Goal: Information Seeking & Learning: Learn about a topic

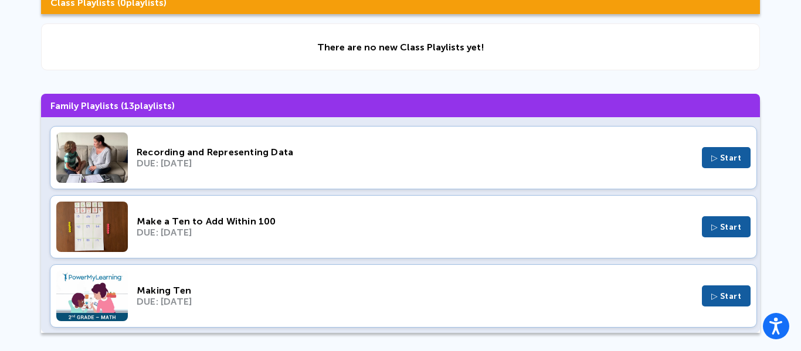
scroll to position [141, 0]
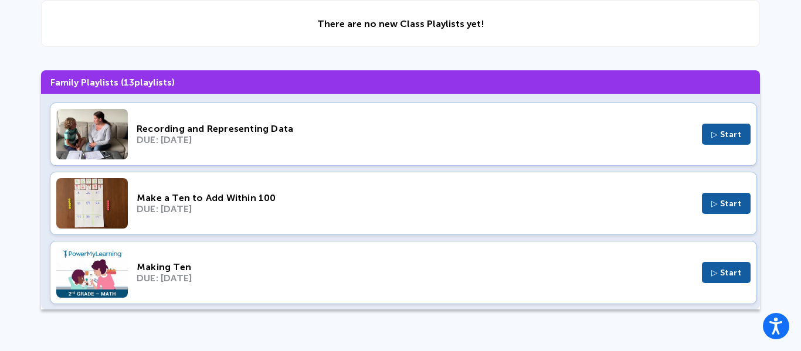
click at [82, 311] on div "✓ New Done Class Playlists ( 0 playlists) There are no new Class Playlists yet!…" at bounding box center [400, 123] width 801 height 427
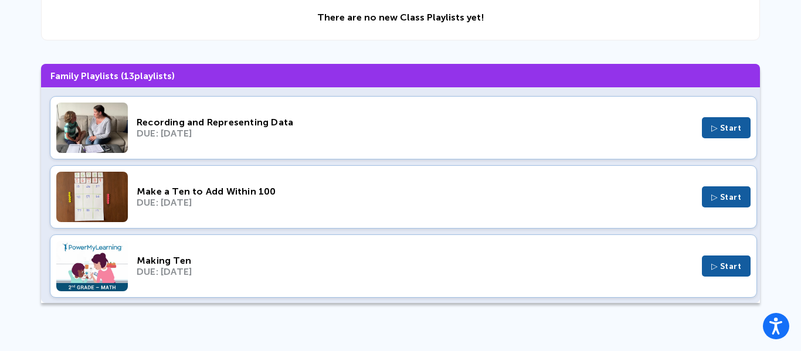
click at [83, 281] on img at bounding box center [92, 266] width 72 height 50
click at [723, 199] on span "▷ Start" at bounding box center [726, 197] width 30 height 10
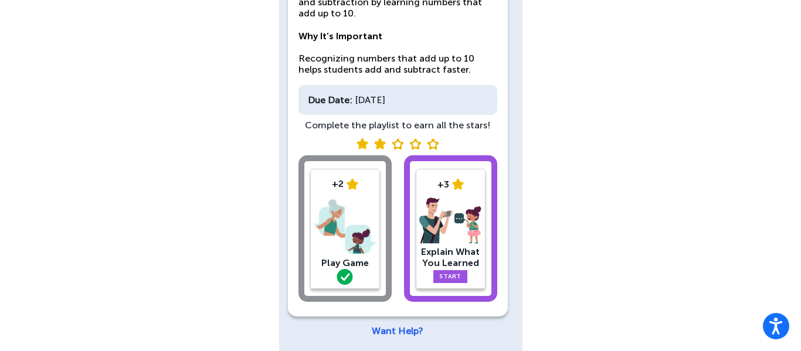
scroll to position [162, 0]
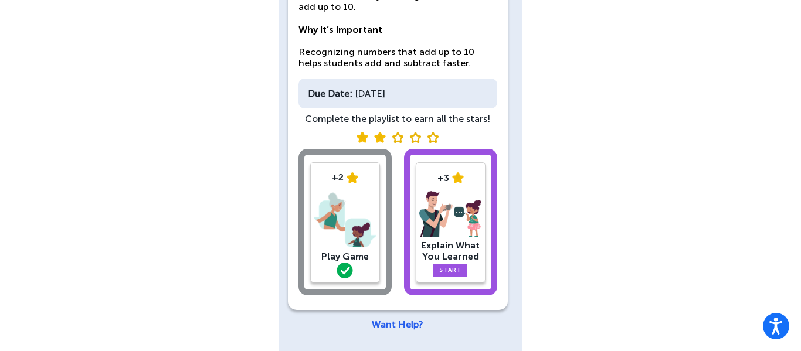
click at [452, 266] on link "Start" at bounding box center [450, 270] width 34 height 13
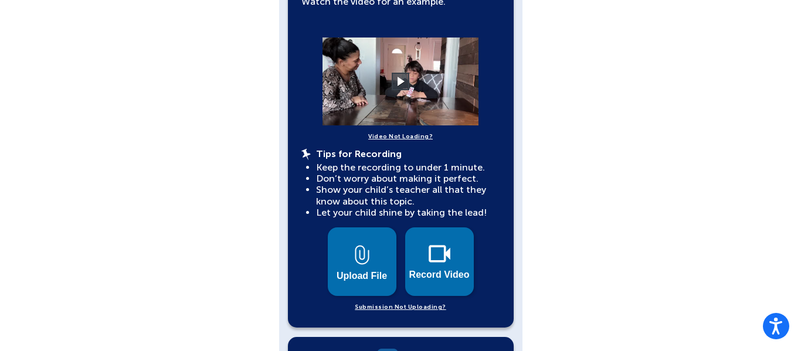
scroll to position [417, 0]
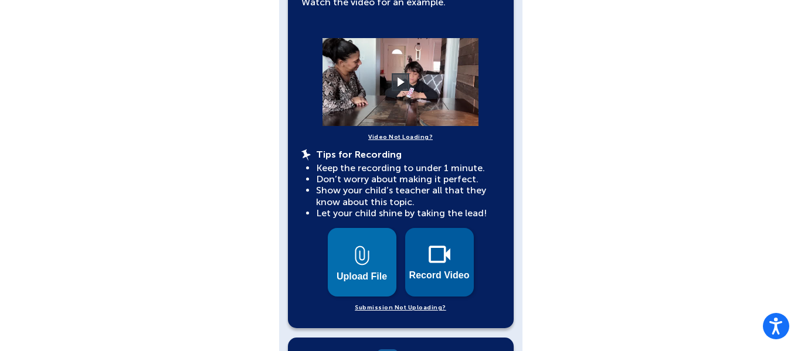
click at [443, 251] on img at bounding box center [440, 255] width 22 height 18
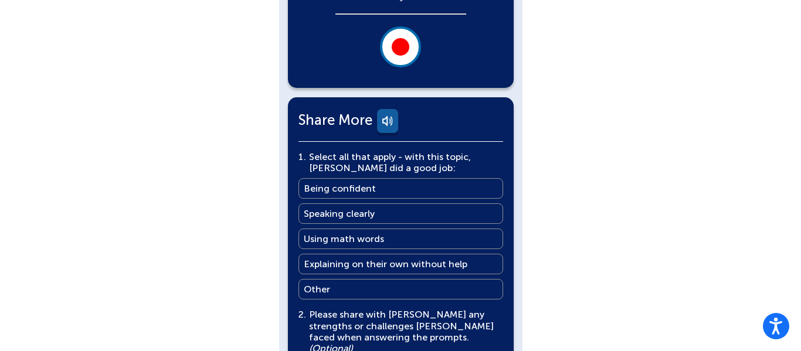
scroll to position [265, 0]
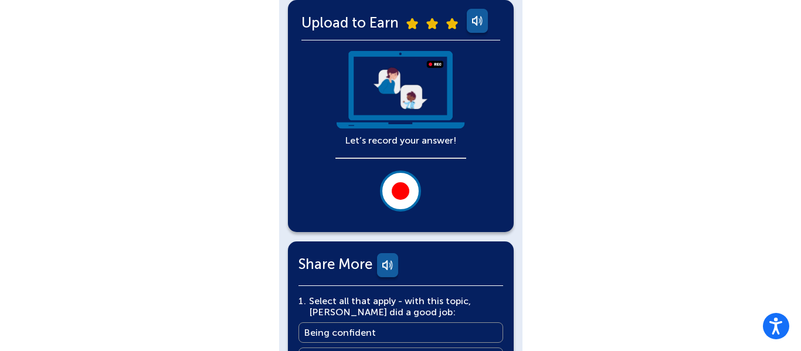
click at [399, 200] on button at bounding box center [400, 191] width 41 height 41
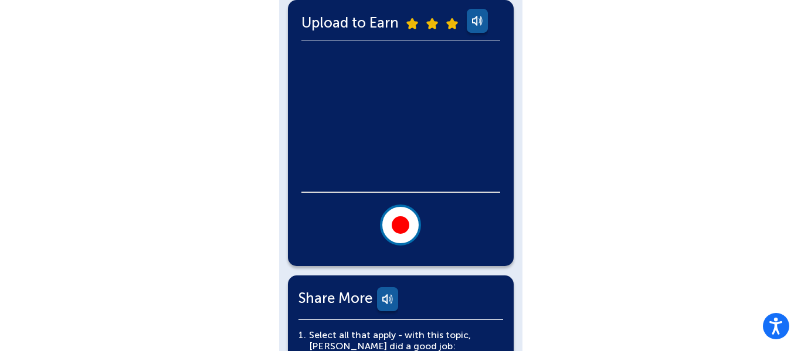
scroll to position [261, 0]
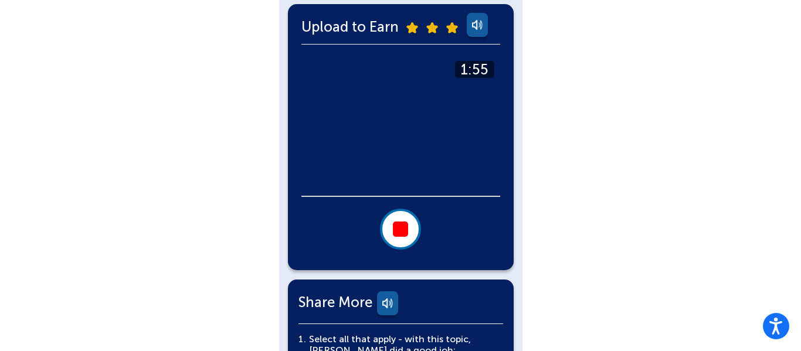
click at [398, 229] on div at bounding box center [400, 229] width 15 height 15
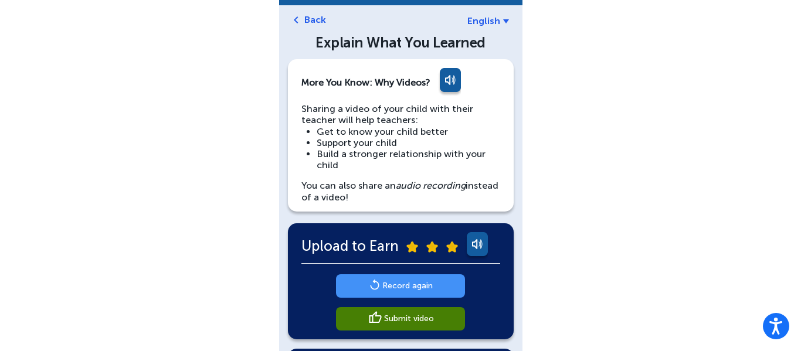
scroll to position [46, 0]
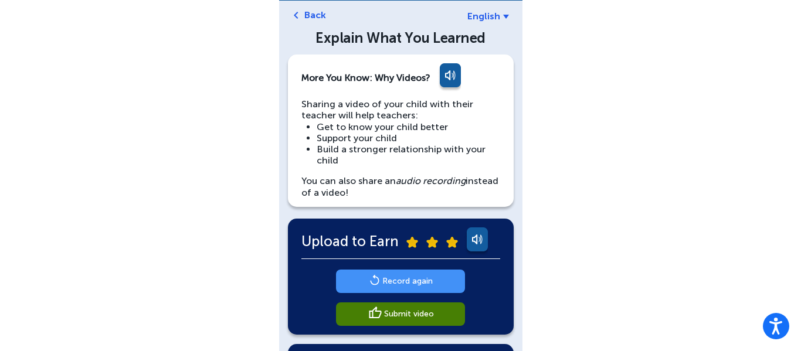
click at [413, 278] on main "Record again" at bounding box center [407, 281] width 50 height 11
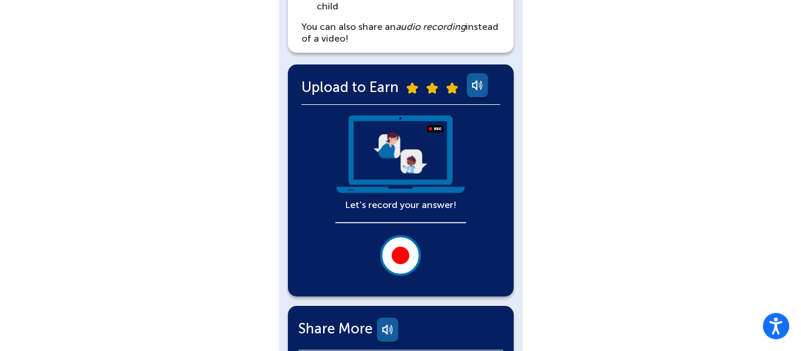
scroll to position [216, 0]
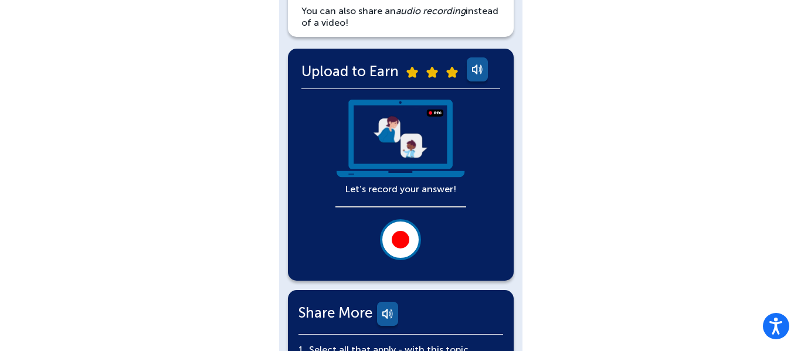
click at [400, 242] on div at bounding box center [401, 240] width 18 height 18
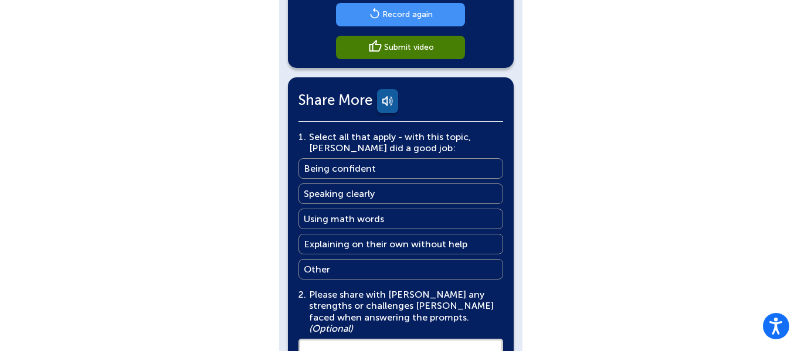
scroll to position [313, 0]
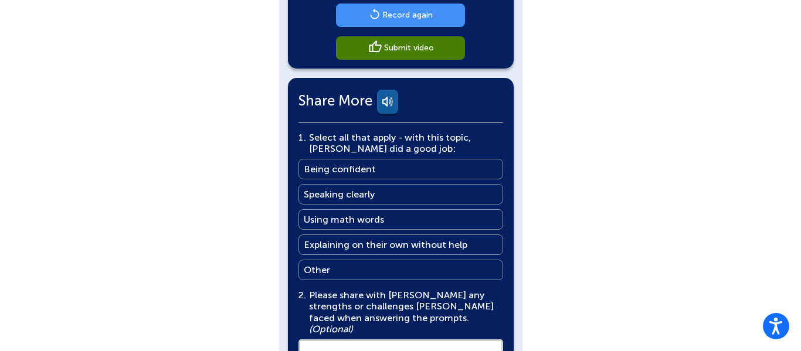
click at [325, 197] on main "Speaking clearly" at bounding box center [339, 194] width 71 height 11
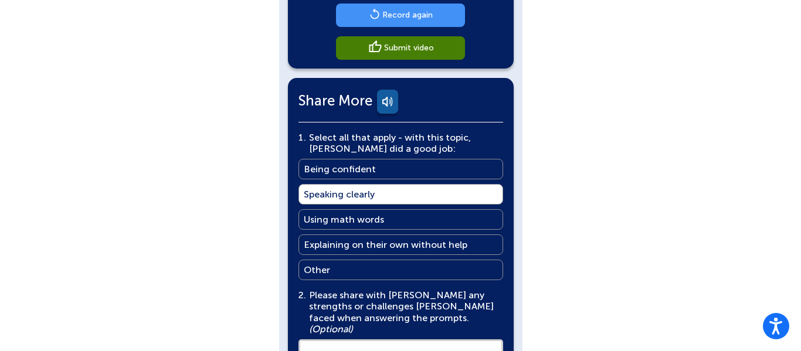
click at [319, 168] on main "Being confident" at bounding box center [340, 169] width 72 height 11
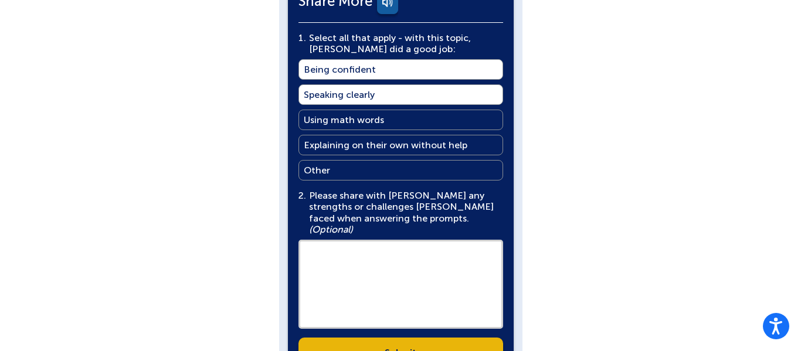
scroll to position [416, 0]
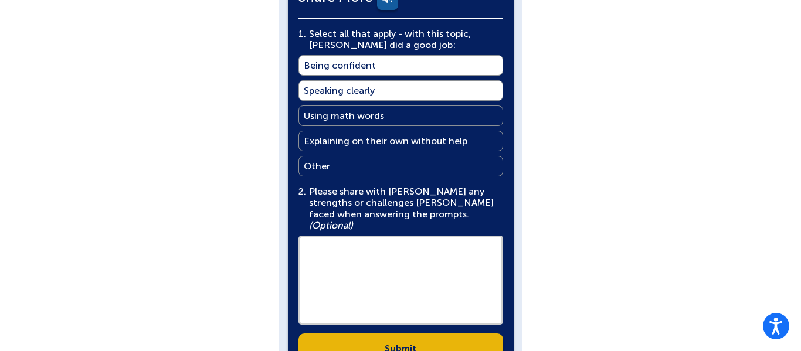
click at [340, 121] on main "Using math words" at bounding box center [344, 115] width 80 height 11
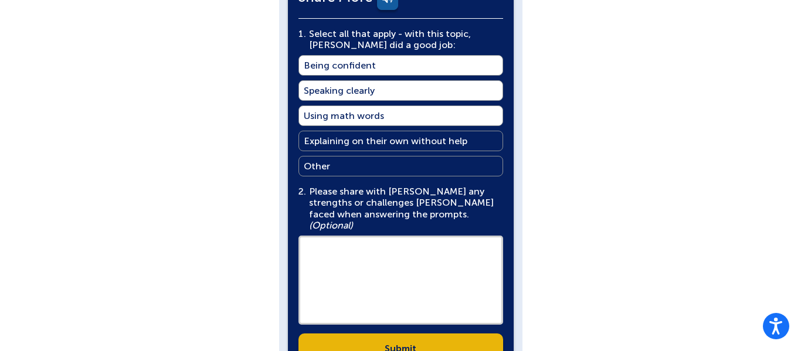
click at [337, 147] on main "Explaining on their own without help" at bounding box center [386, 140] width 164 height 11
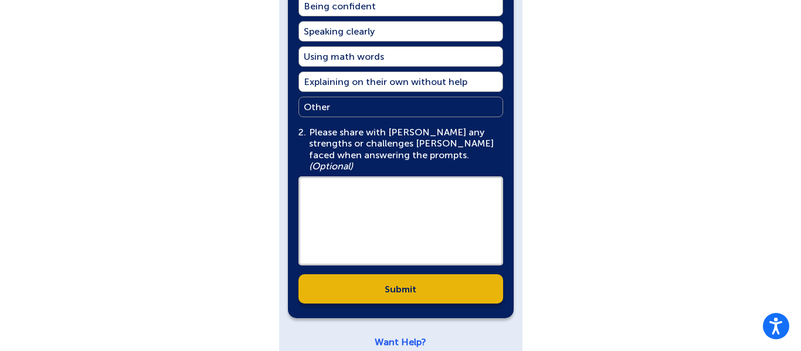
scroll to position [481, 0]
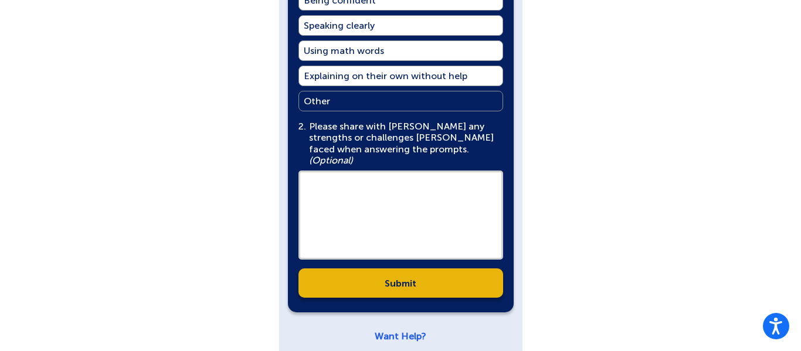
click at [359, 188] on textarea at bounding box center [400, 215] width 205 height 89
click at [318, 171] on textarea "**********" at bounding box center [400, 215] width 205 height 89
click at [306, 172] on textarea "**********" at bounding box center [400, 215] width 205 height 89
click at [431, 178] on textarea "**********" at bounding box center [400, 215] width 205 height 89
type textarea "**********"
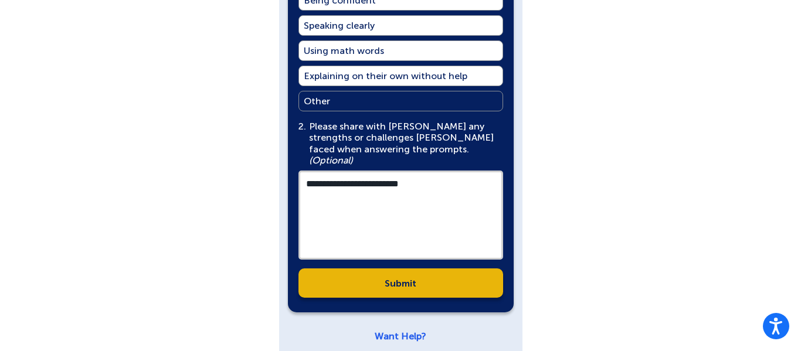
click at [385, 269] on link "Submit" at bounding box center [400, 283] width 205 height 29
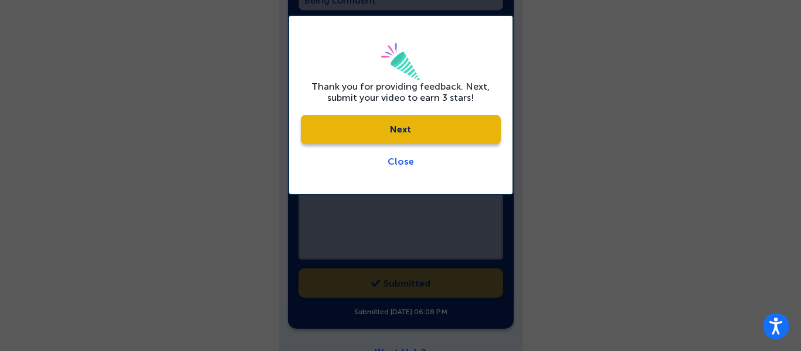
click at [419, 128] on link "Next" at bounding box center [401, 129] width 200 height 29
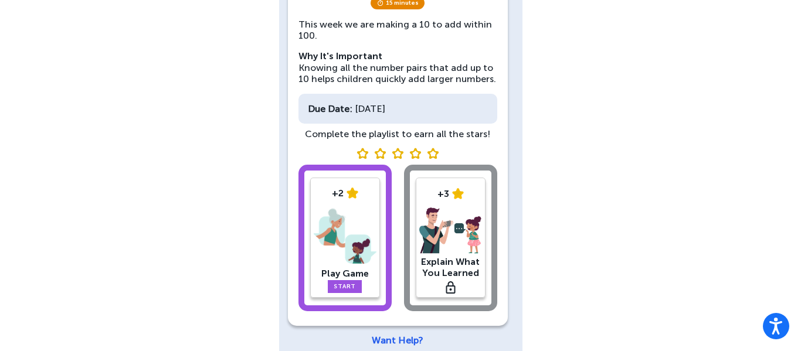
scroll to position [147, 0]
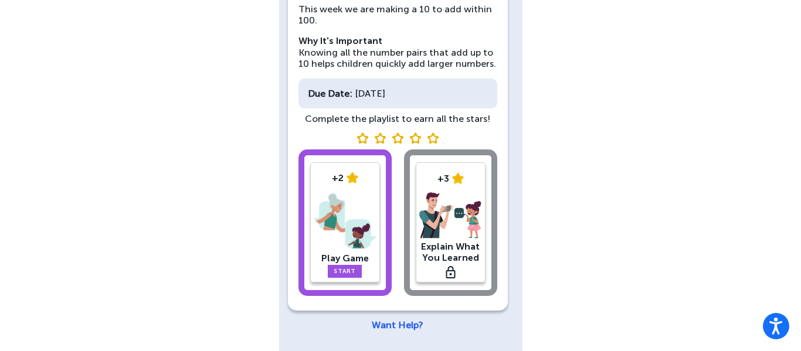
click at [346, 273] on link "Start" at bounding box center [345, 271] width 34 height 13
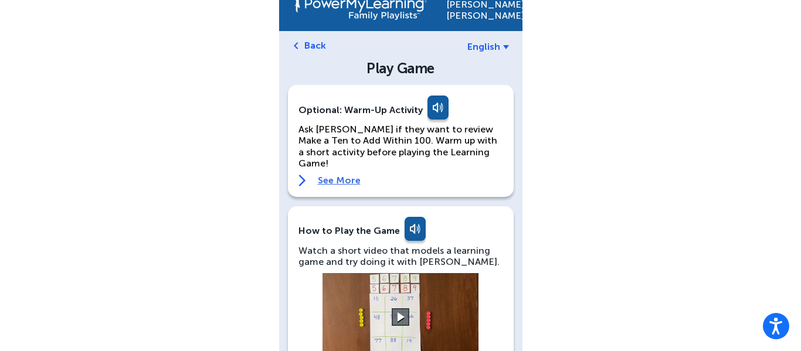
scroll to position [19, 0]
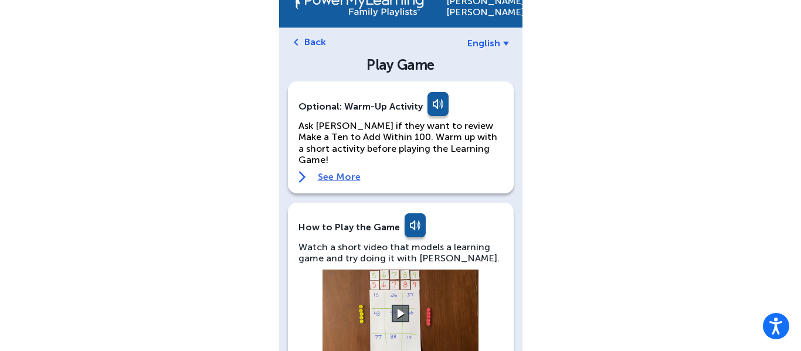
click at [333, 171] on link "See More" at bounding box center [400, 177] width 205 height 12
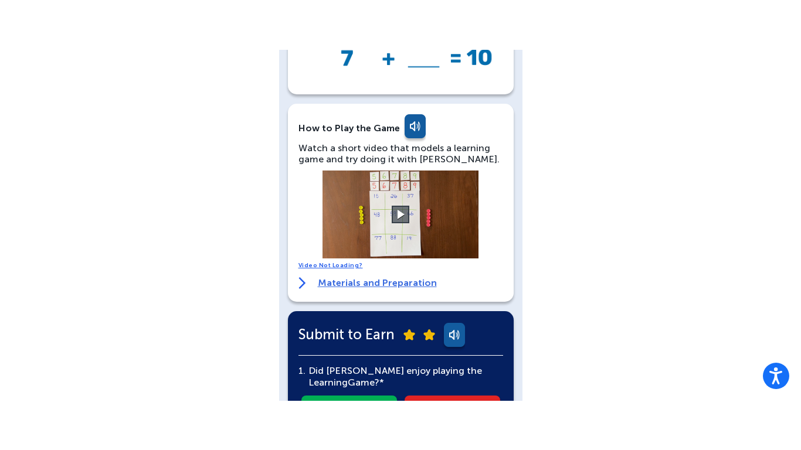
scroll to position [428, 0]
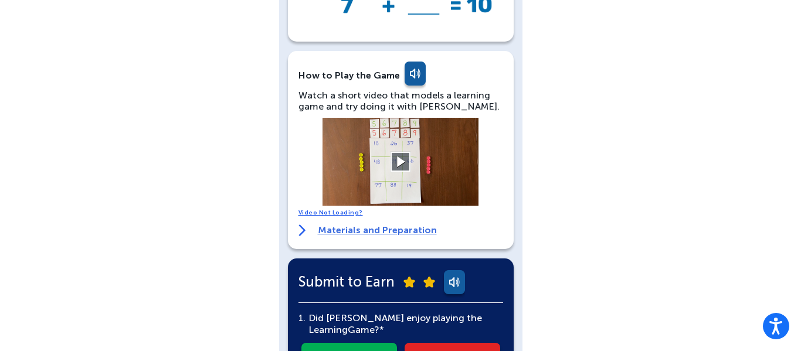
click at [400, 152] on button at bounding box center [401, 162] width 21 height 21
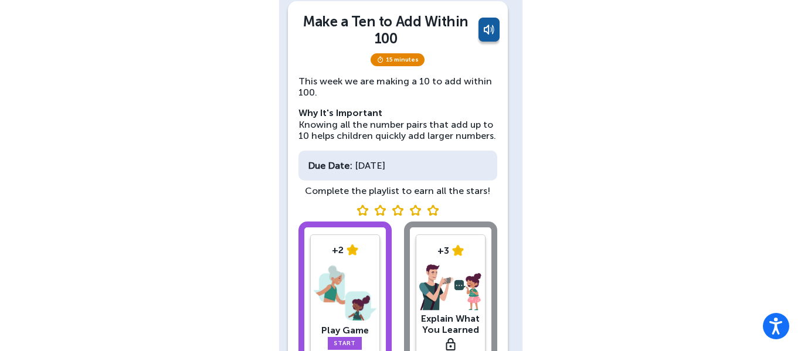
scroll to position [83, 0]
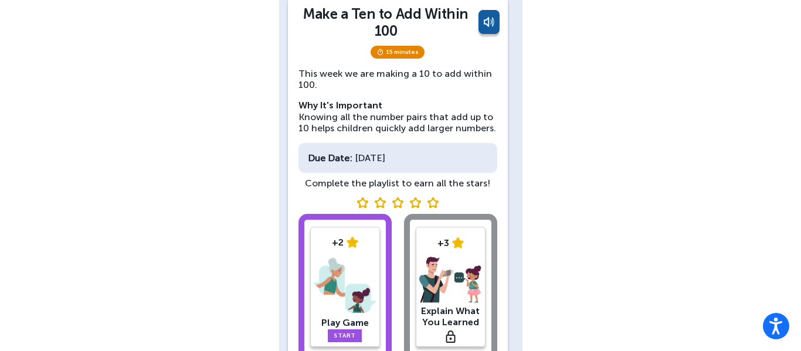
click at [344, 335] on link "Start" at bounding box center [345, 336] width 34 height 13
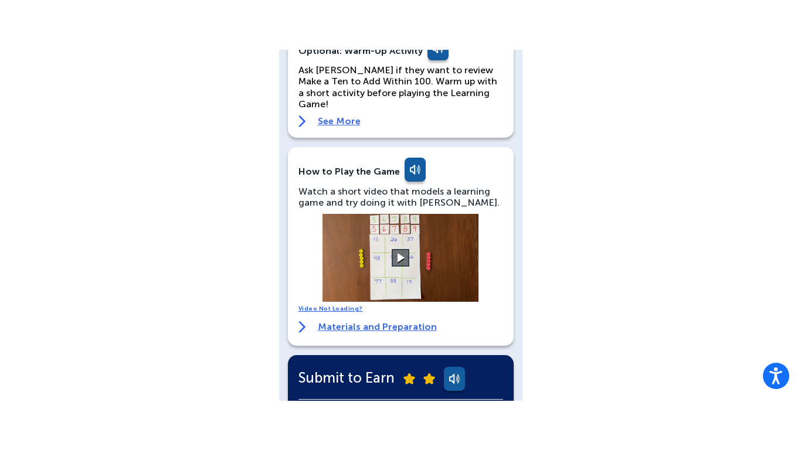
scroll to position [123, 0]
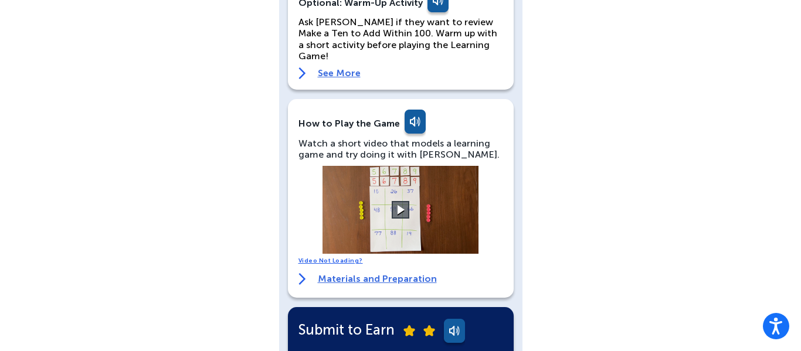
click at [386, 216] on video at bounding box center [401, 210] width 176 height 88
click at [393, 205] on button at bounding box center [401, 210] width 21 height 21
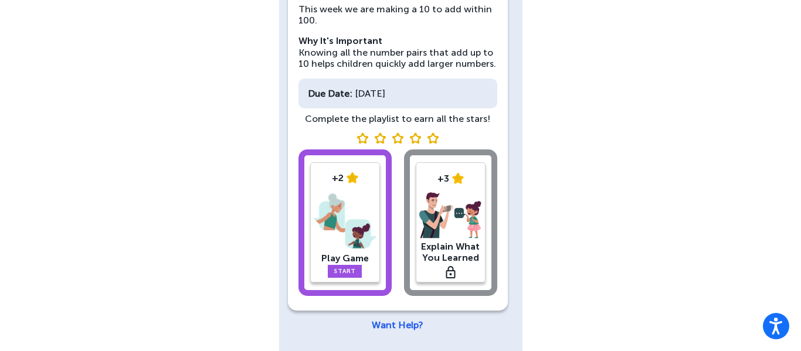
scroll to position [147, 0]
click at [354, 266] on link "Start" at bounding box center [345, 272] width 34 height 13
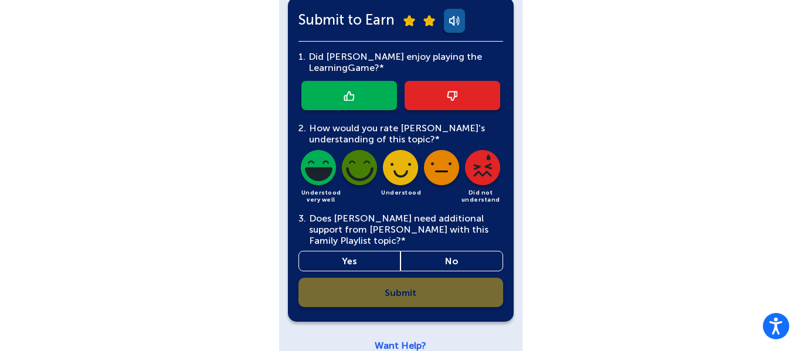
scroll to position [437, 0]
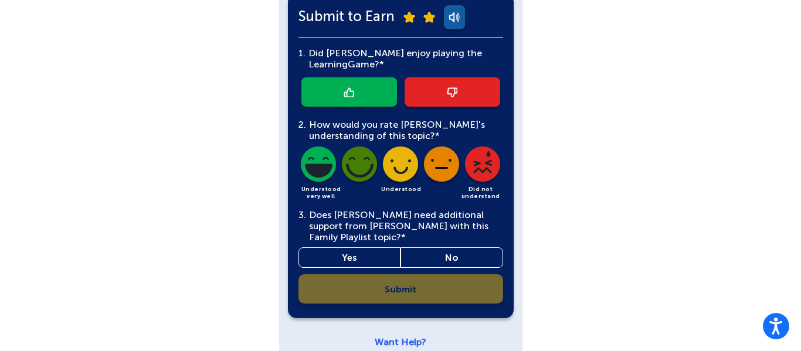
click at [445, 164] on img at bounding box center [442, 167] width 40 height 40
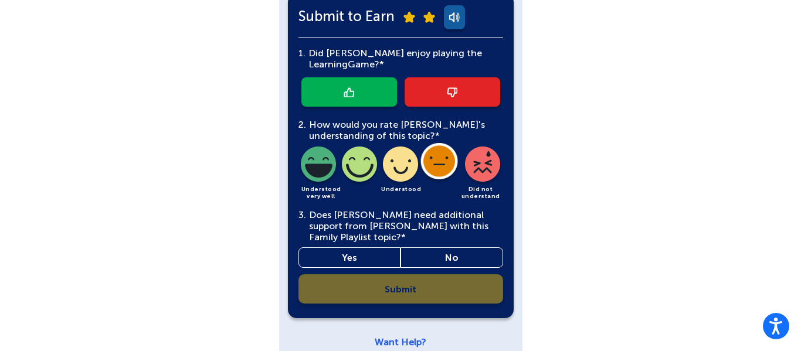
click at [408, 84] on link at bounding box center [453, 91] width 96 height 29
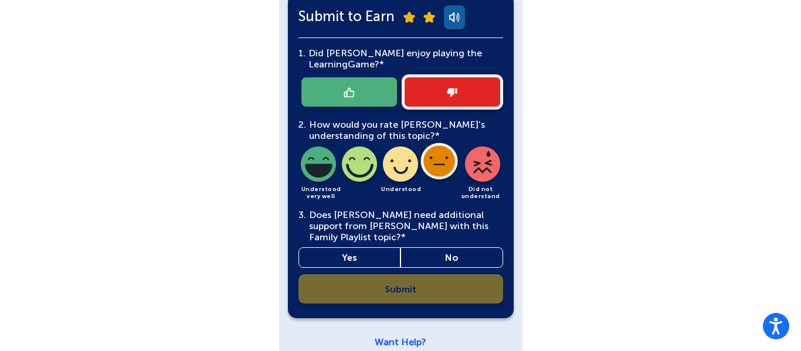
click at [452, 88] on div at bounding box center [400, 91] width 205 height 35
click at [341, 87] on link at bounding box center [349, 91] width 96 height 29
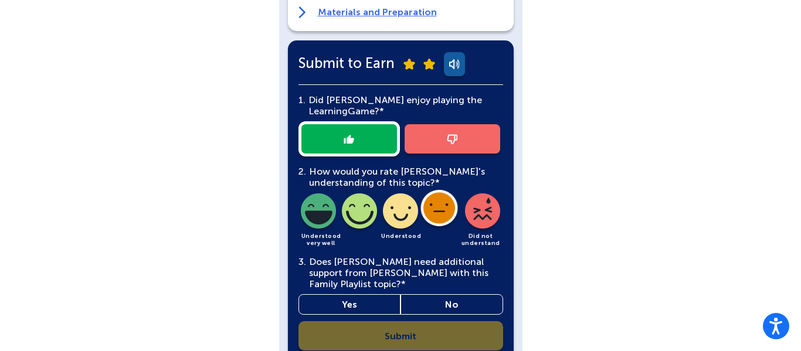
scroll to position [443, 0]
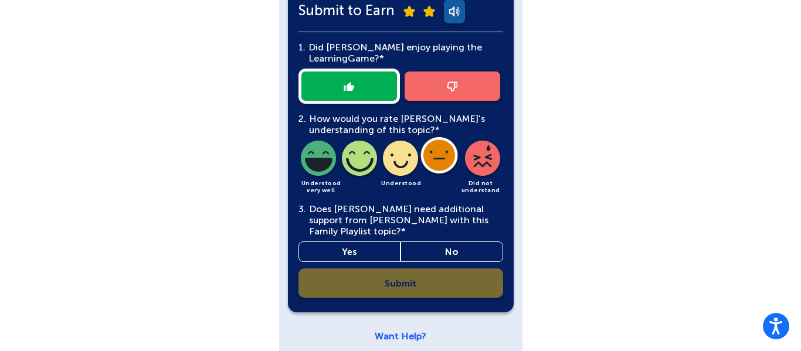
click at [455, 261] on div "1. Did [PERSON_NAME] enjoy playing the Learning Game?* 2. How would you rate [P…" at bounding box center [400, 165] width 205 height 266
click at [443, 242] on link "No" at bounding box center [452, 252] width 103 height 21
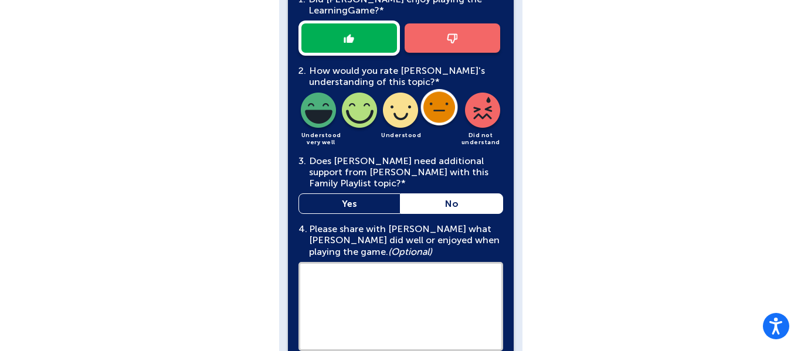
scroll to position [582, 0]
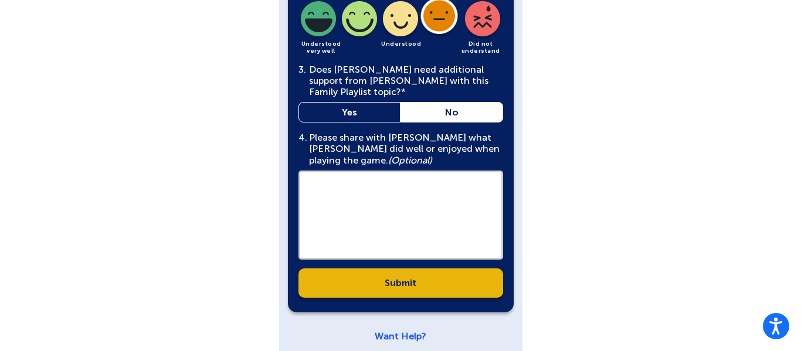
click at [396, 273] on link "Submit" at bounding box center [400, 283] width 205 height 29
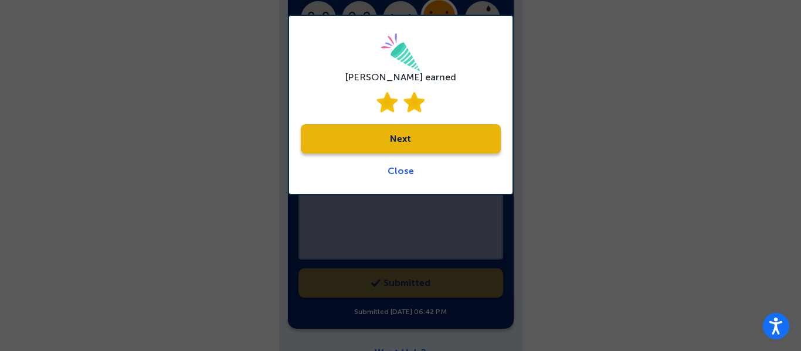
scroll to position [581, 0]
click at [419, 136] on link "Next" at bounding box center [401, 138] width 200 height 29
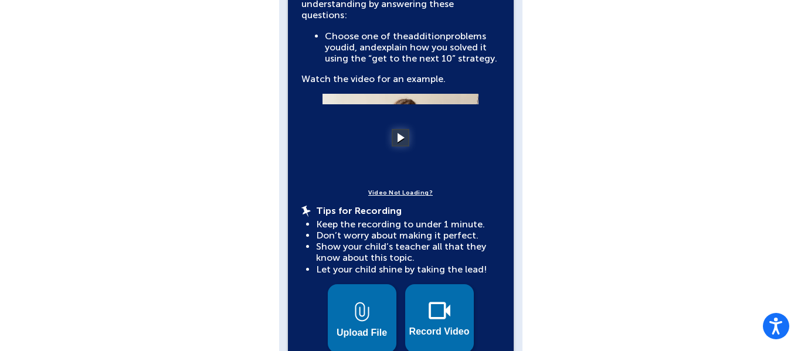
scroll to position [342, 0]
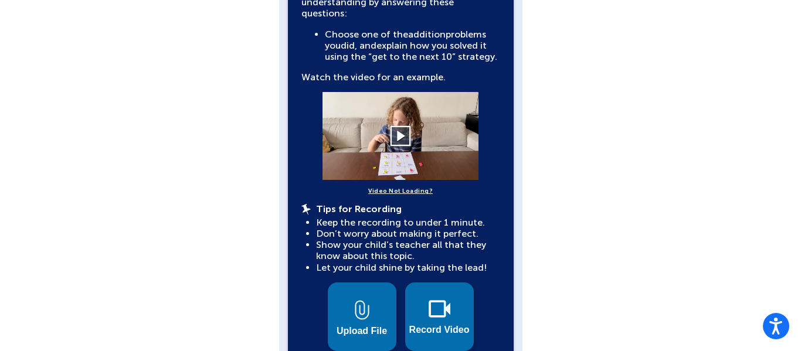
click at [394, 126] on button at bounding box center [401, 136] width 21 height 21
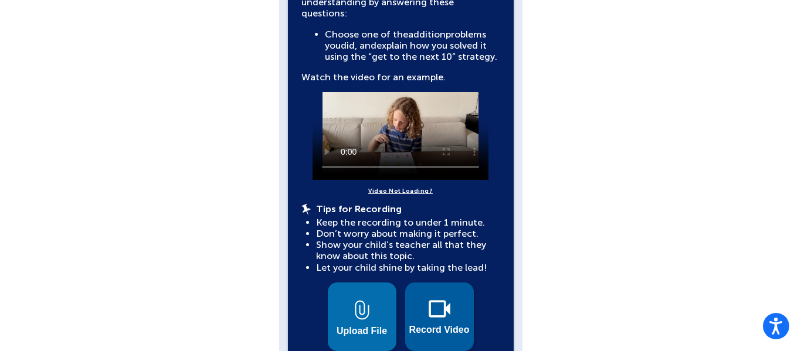
click at [432, 325] on span "Record Video" at bounding box center [439, 330] width 60 height 11
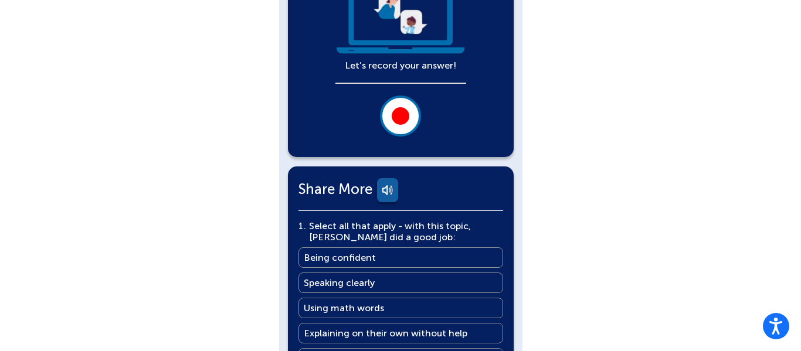
scroll to position [265, 0]
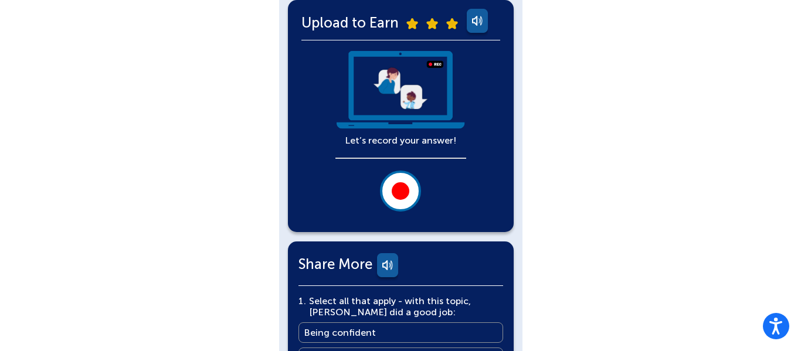
click at [401, 195] on div at bounding box center [401, 191] width 18 height 18
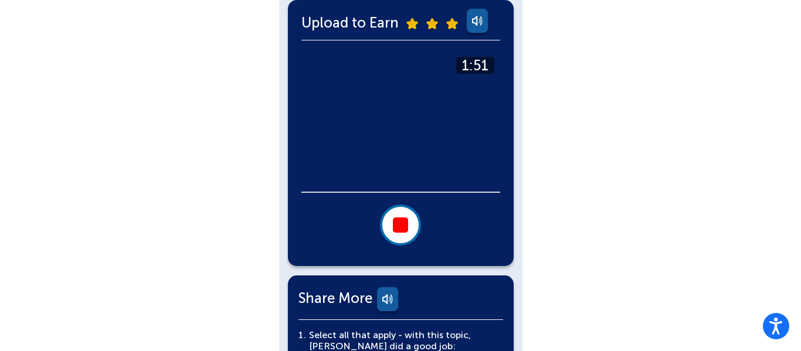
click at [396, 228] on div at bounding box center [400, 225] width 15 height 15
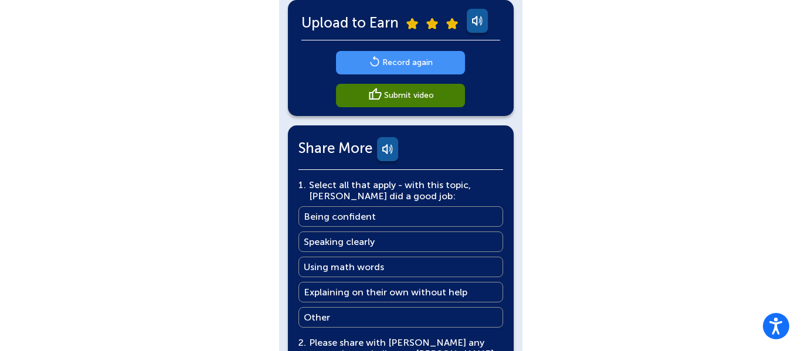
click at [386, 63] on main "Record again" at bounding box center [407, 62] width 50 height 11
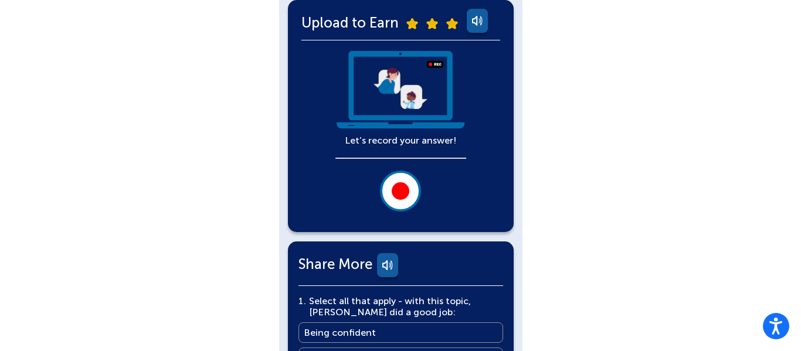
click at [398, 182] on button at bounding box center [400, 191] width 41 height 41
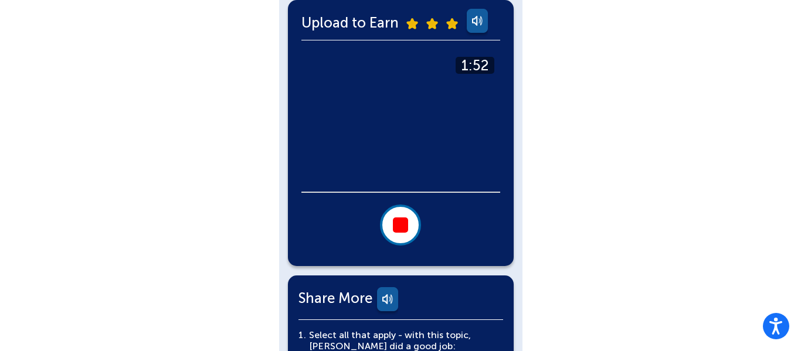
click at [411, 223] on button at bounding box center [400, 225] width 41 height 41
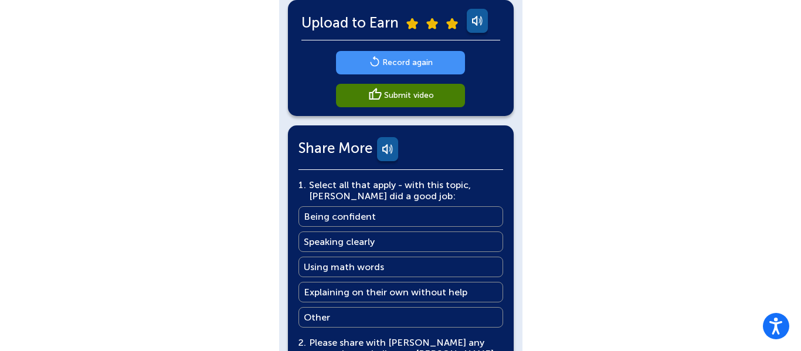
click at [406, 71] on link "Record again" at bounding box center [400, 62] width 129 height 23
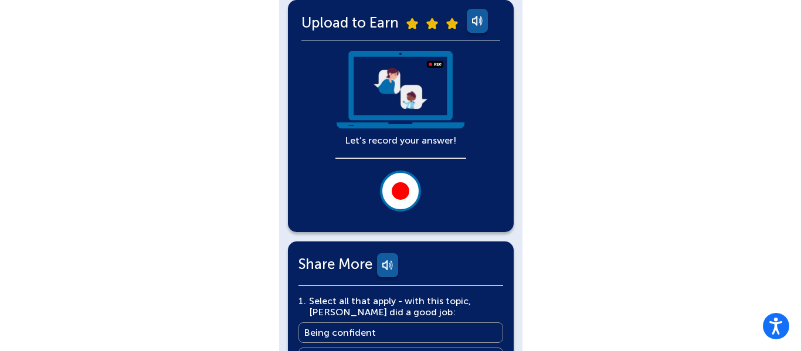
click at [394, 187] on div at bounding box center [401, 191] width 18 height 18
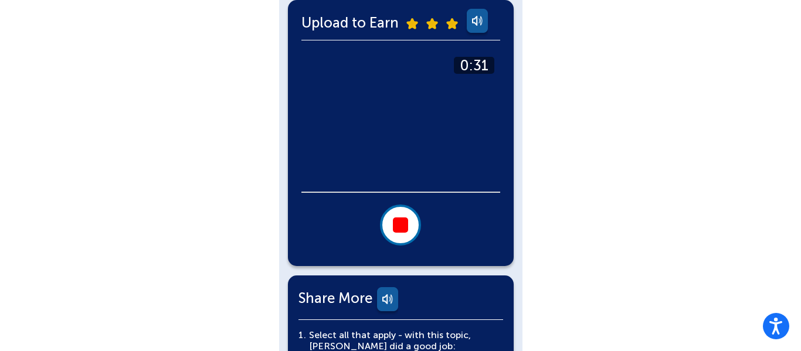
scroll to position [264, 0]
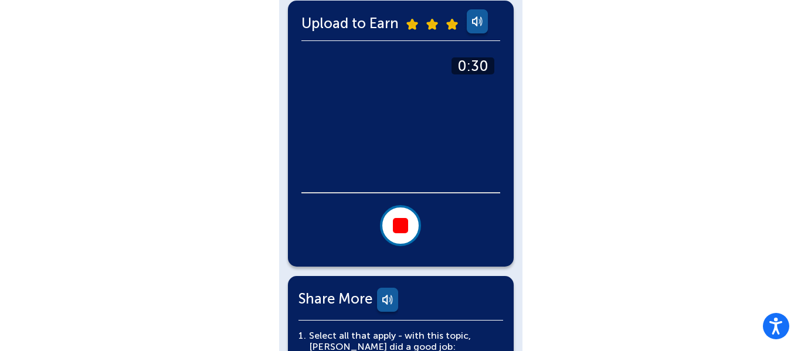
click at [395, 228] on div at bounding box center [400, 225] width 15 height 15
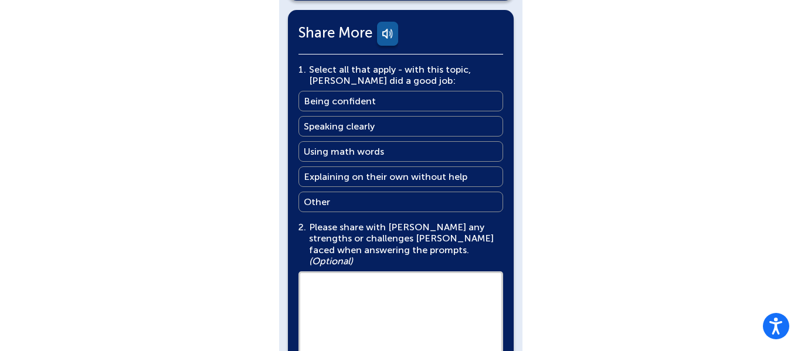
scroll to position [382, 0]
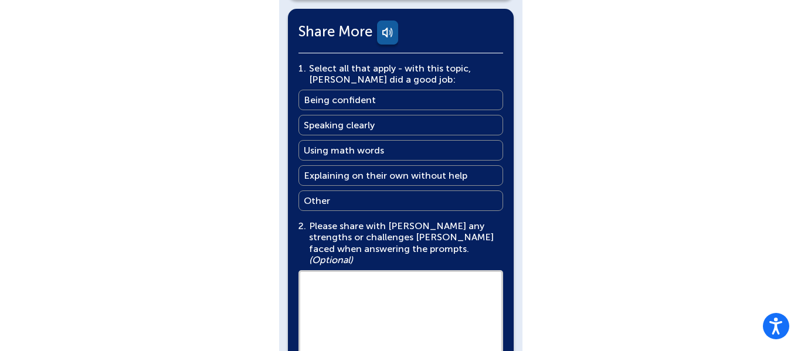
click at [367, 207] on link "Other Other" at bounding box center [400, 201] width 205 height 21
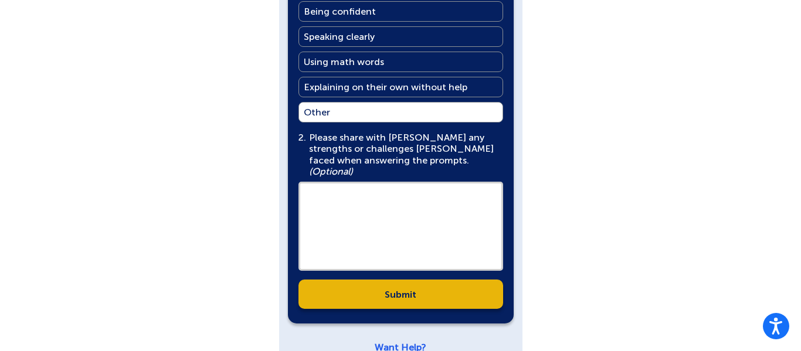
scroll to position [476, 0]
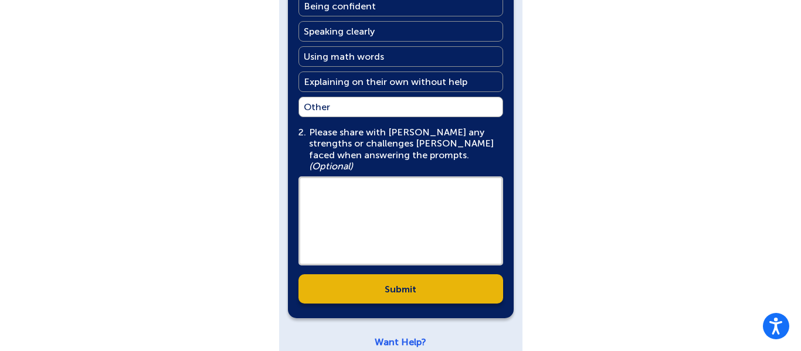
click at [337, 198] on textarea at bounding box center [400, 221] width 205 height 89
click at [407, 253] on textarea "**********" at bounding box center [400, 221] width 205 height 89
click at [306, 180] on textarea "**********" at bounding box center [400, 221] width 205 height 89
type textarea "**********"
click at [459, 279] on link "Submit" at bounding box center [400, 288] width 205 height 29
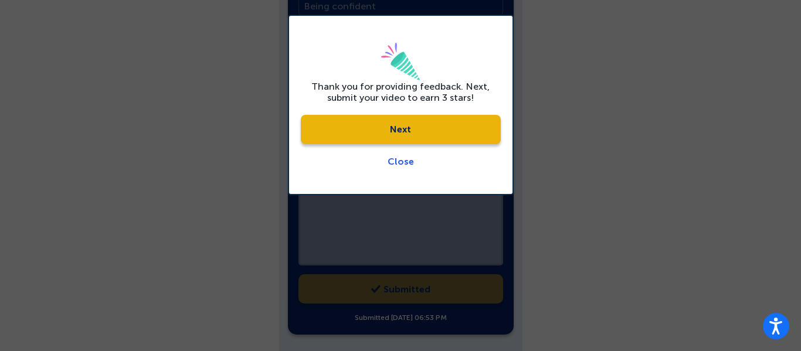
click at [437, 128] on link "Next" at bounding box center [401, 129] width 200 height 29
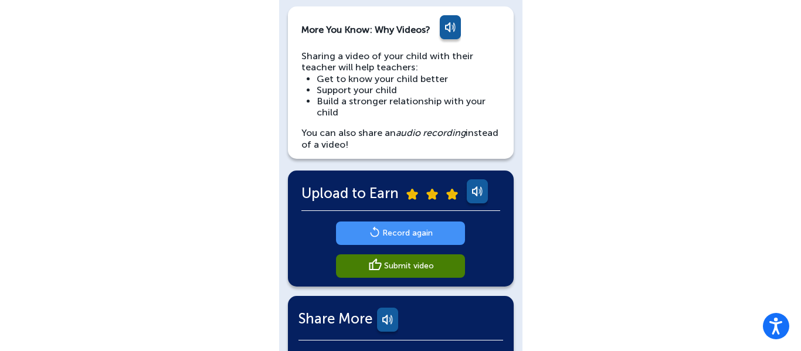
scroll to position [90, 0]
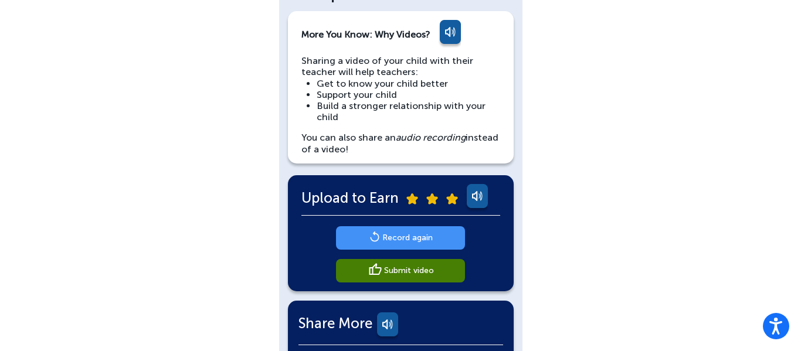
click at [404, 234] on main "Record again" at bounding box center [407, 237] width 50 height 11
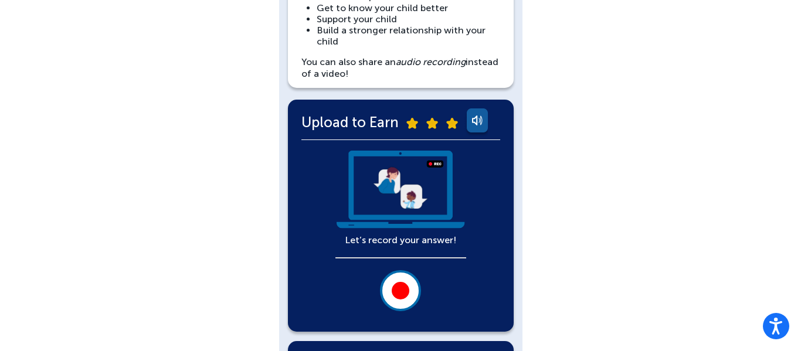
scroll to position [168, 0]
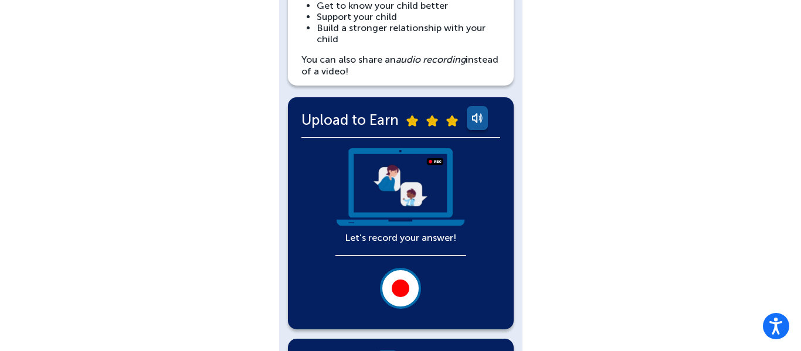
click at [408, 291] on div at bounding box center [401, 289] width 18 height 18
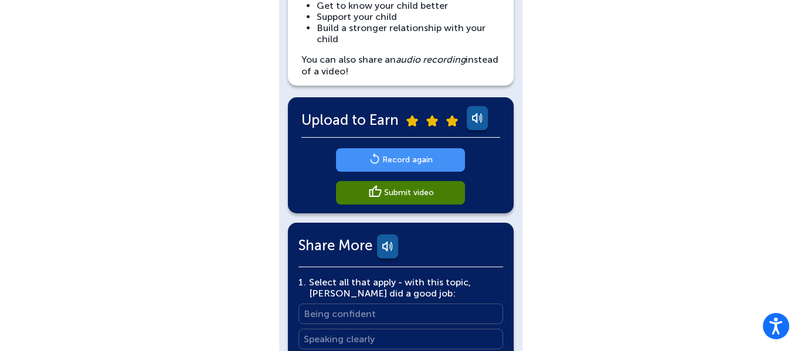
scroll to position [168, 0]
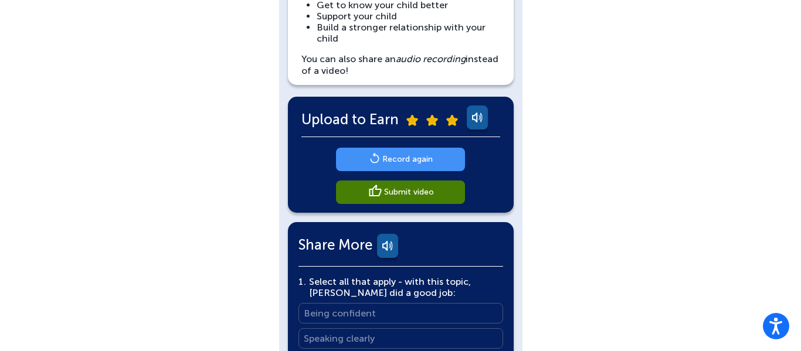
click at [405, 199] on link "Submit video" at bounding box center [400, 192] width 129 height 23
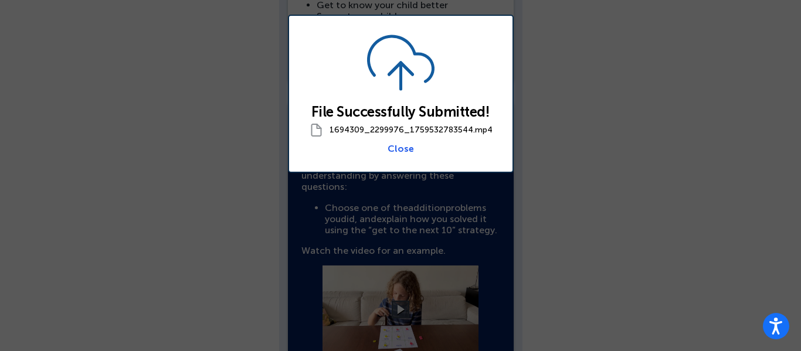
click at [401, 148] on link "Close" at bounding box center [401, 148] width 26 height 11
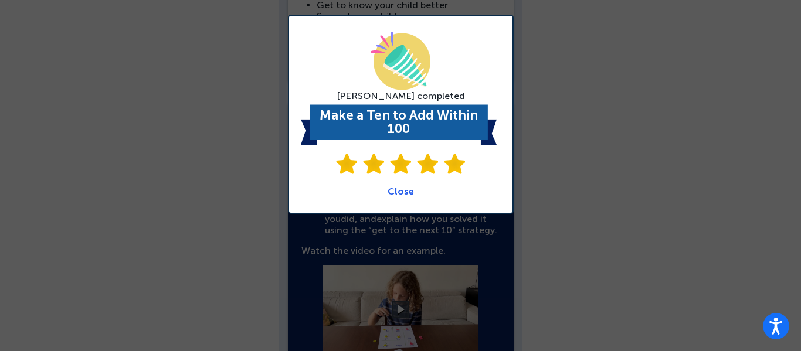
click at [396, 194] on link "Close" at bounding box center [401, 191] width 26 height 11
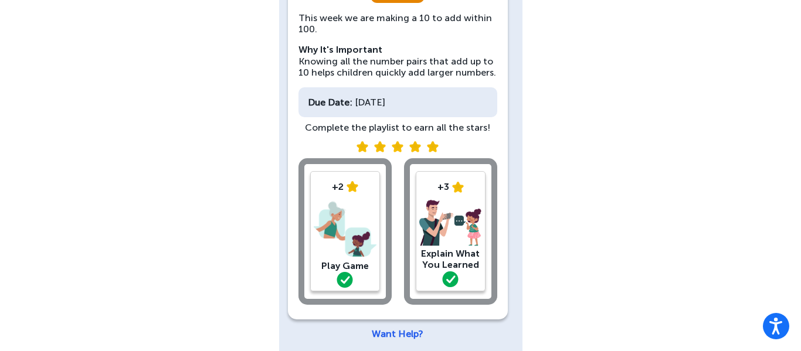
scroll to position [147, 0]
